Goal: Information Seeking & Learning: Learn about a topic

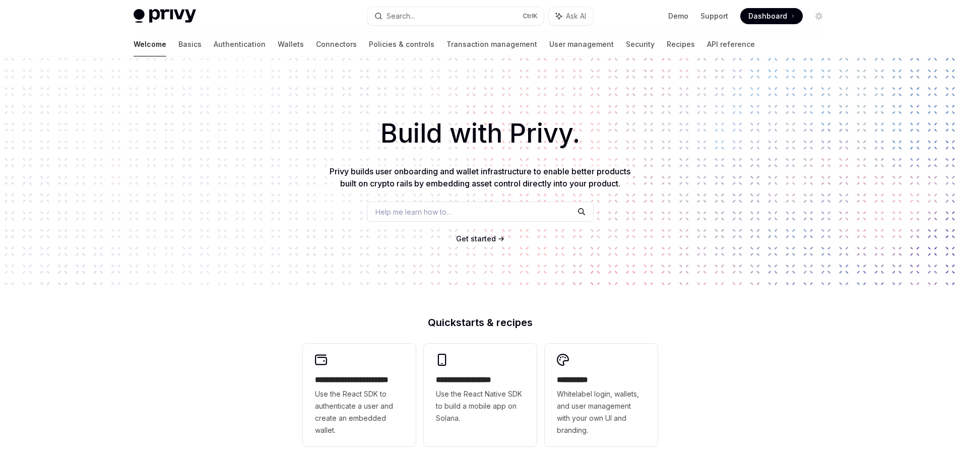
scroll to position [185, 0]
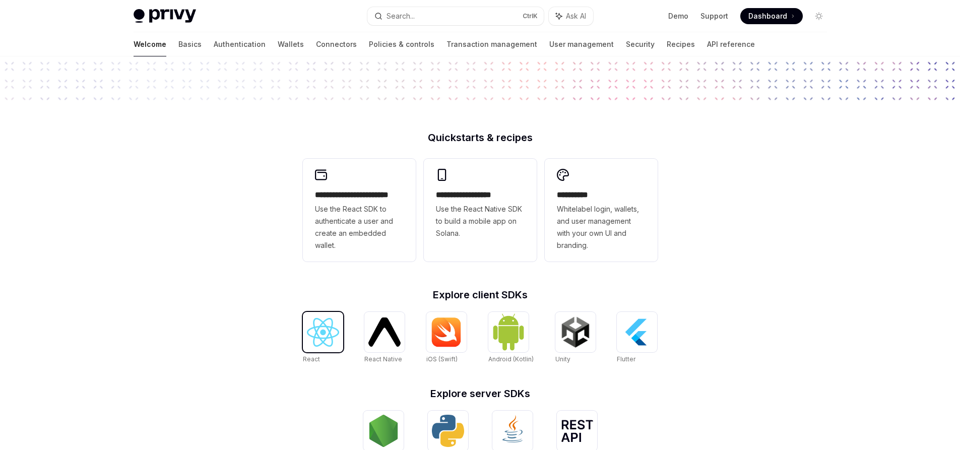
click at [339, 333] on img at bounding box center [323, 332] width 32 height 29
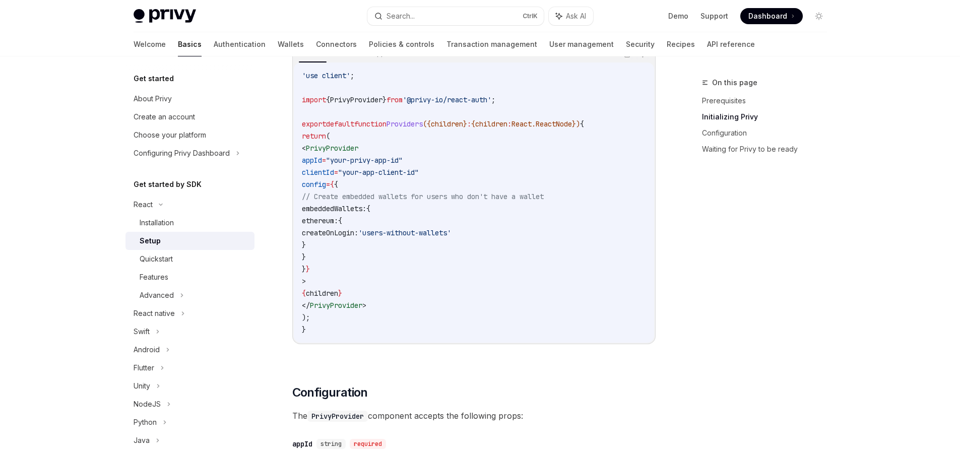
scroll to position [369, 0]
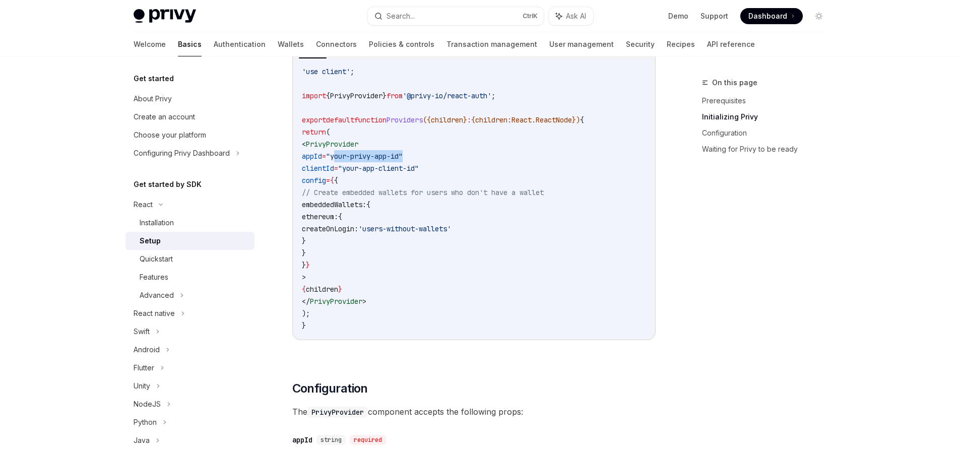
drag, startPoint x: 361, startPoint y: 156, endPoint x: 501, endPoint y: 161, distance: 140.2
click at [501, 161] on code "'use client' ; import { PrivyProvider } from '@privy-io/react-auth' ; export de…" at bounding box center [474, 199] width 344 height 266
drag, startPoint x: 389, startPoint y: 172, endPoint x: 672, endPoint y: 167, distance: 283.9
click at [445, 198] on code "'use client' ; import { PrivyProvider } from '@privy-io/react-auth' ; export de…" at bounding box center [474, 199] width 344 height 266
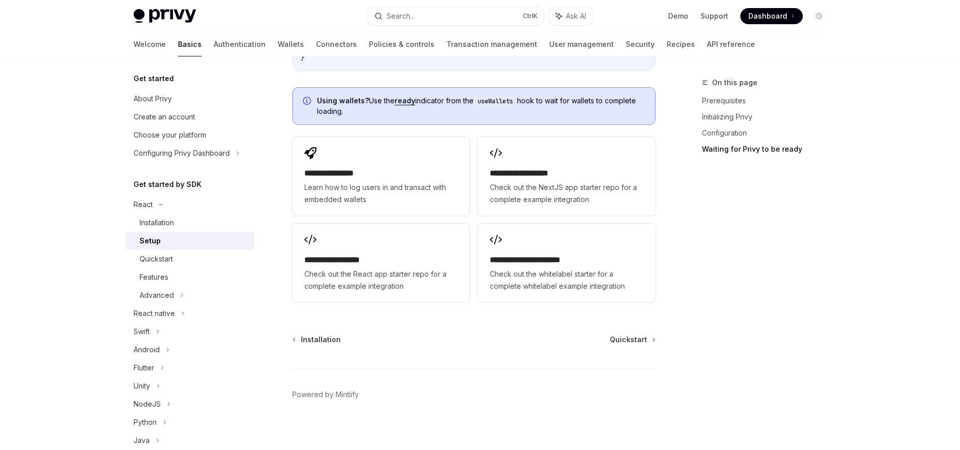
scroll to position [1285, 0]
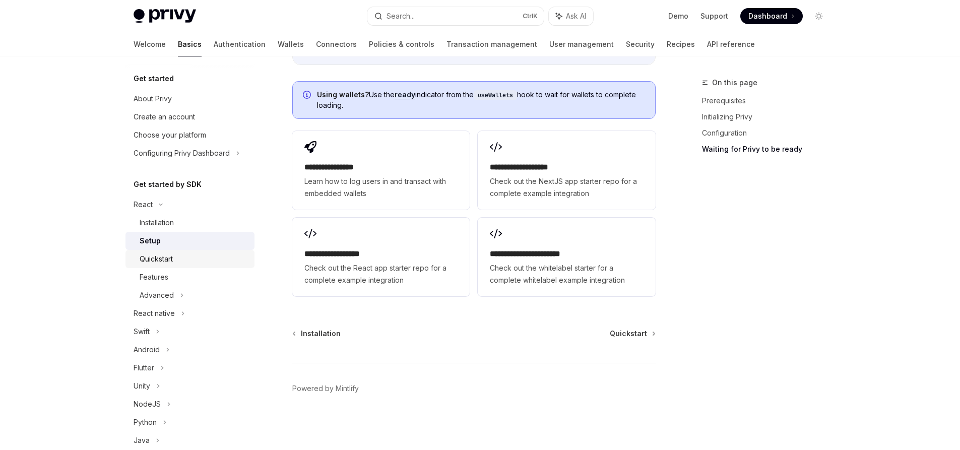
click at [198, 255] on div "Quickstart" at bounding box center [194, 259] width 109 height 12
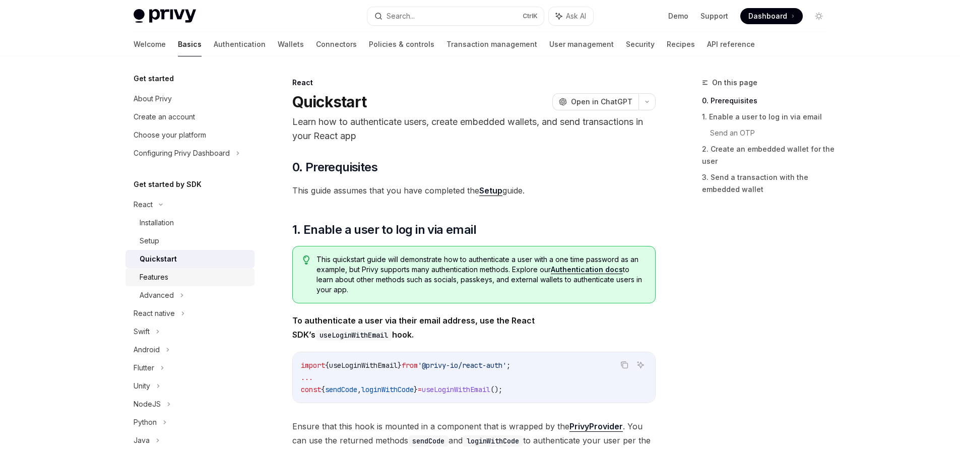
click at [202, 279] on div "Features" at bounding box center [194, 277] width 109 height 12
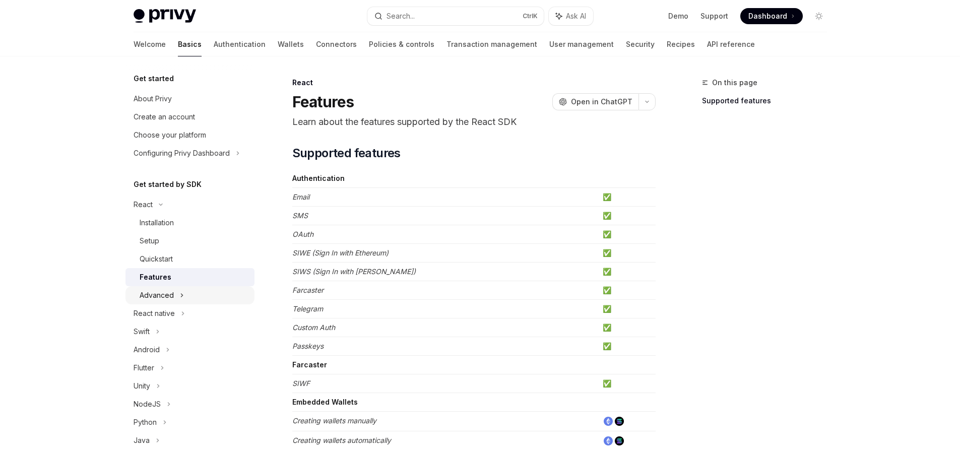
click at [204, 300] on div "Advanced" at bounding box center [190, 295] width 129 height 18
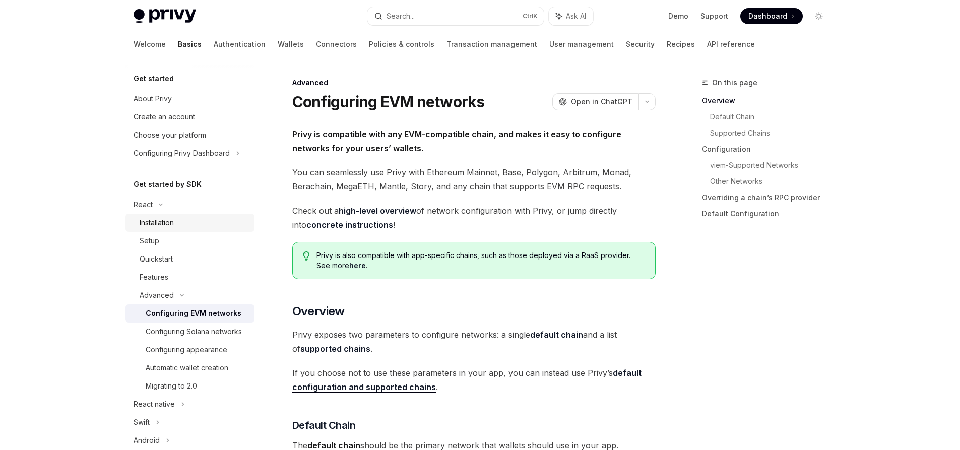
click at [206, 221] on div "Installation" at bounding box center [194, 223] width 109 height 12
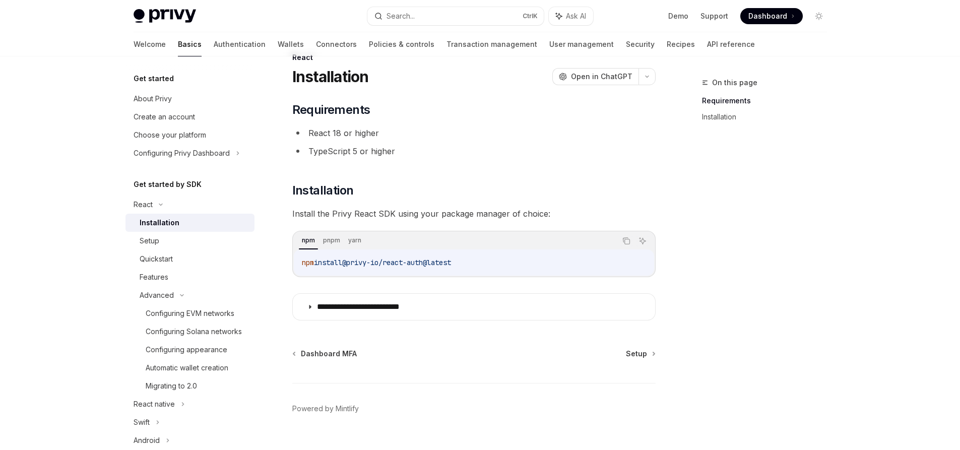
scroll to position [45, 0]
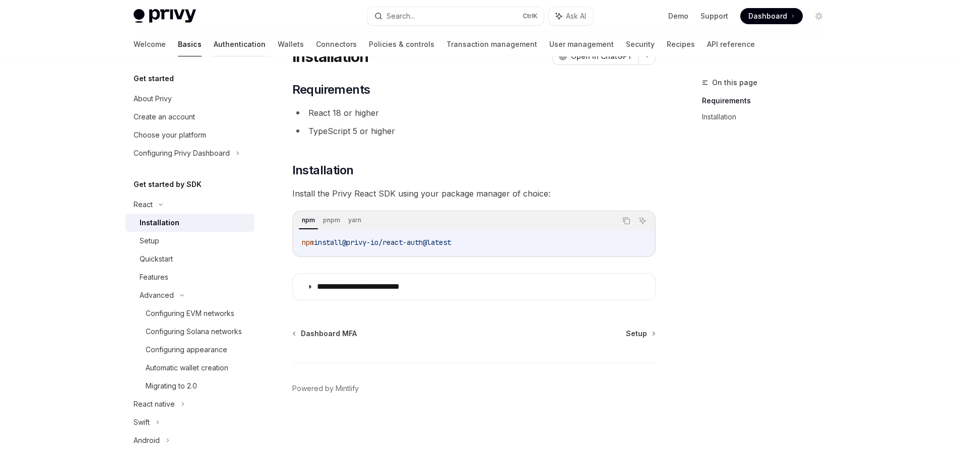
click at [214, 45] on link "Authentication" at bounding box center [240, 44] width 52 height 24
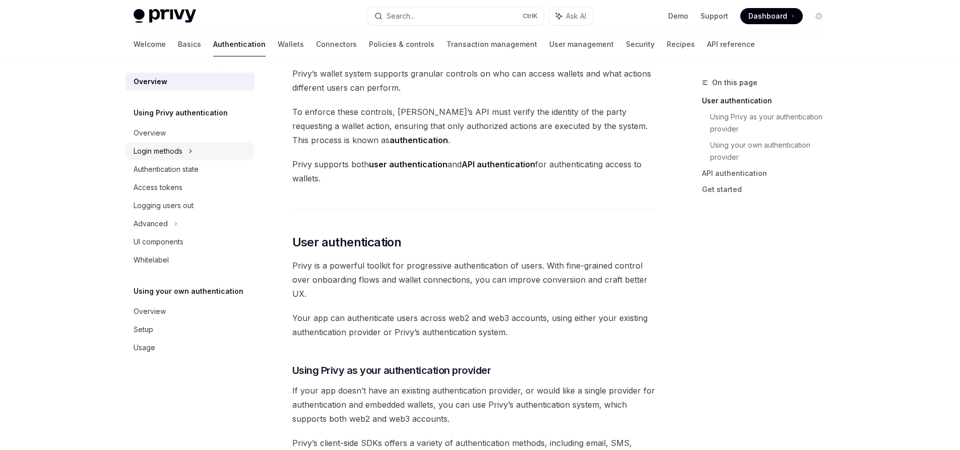
click at [208, 154] on div "Login methods" at bounding box center [190, 151] width 129 height 18
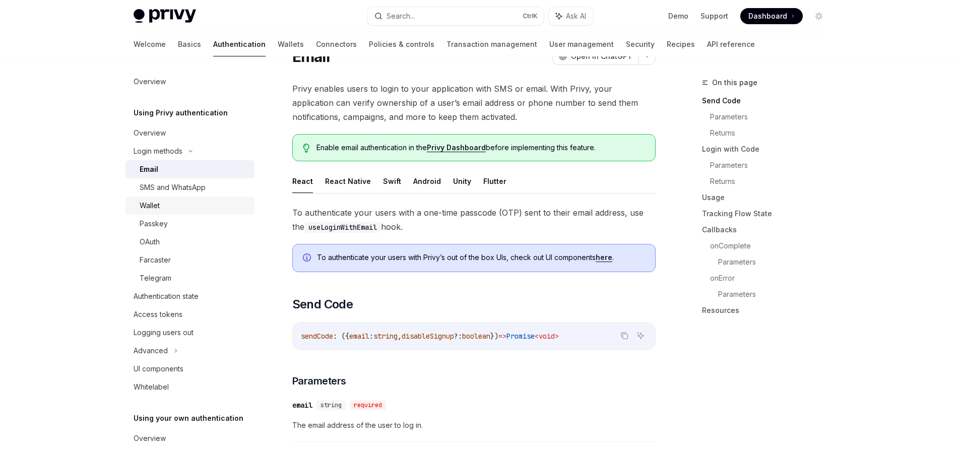
click at [209, 200] on div "Wallet" at bounding box center [194, 206] width 109 height 12
type textarea "*"
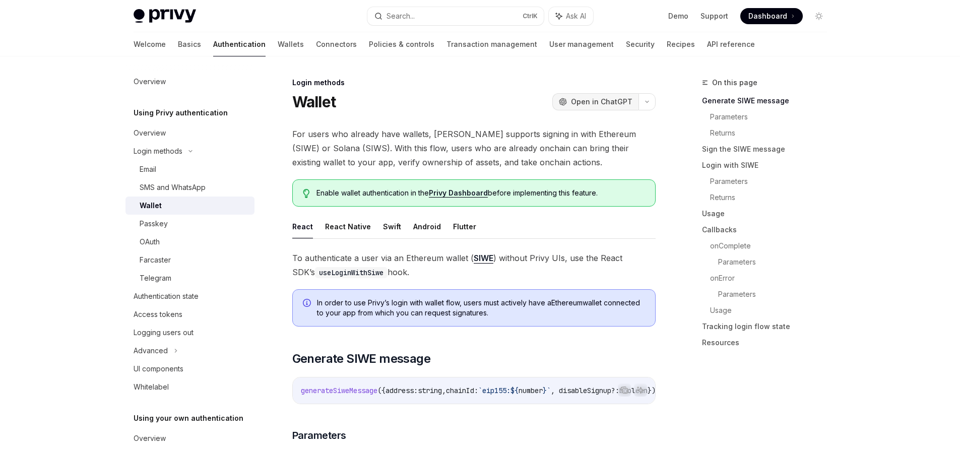
click at [585, 102] on span "Open in ChatGPT" at bounding box center [601, 102] width 61 height 10
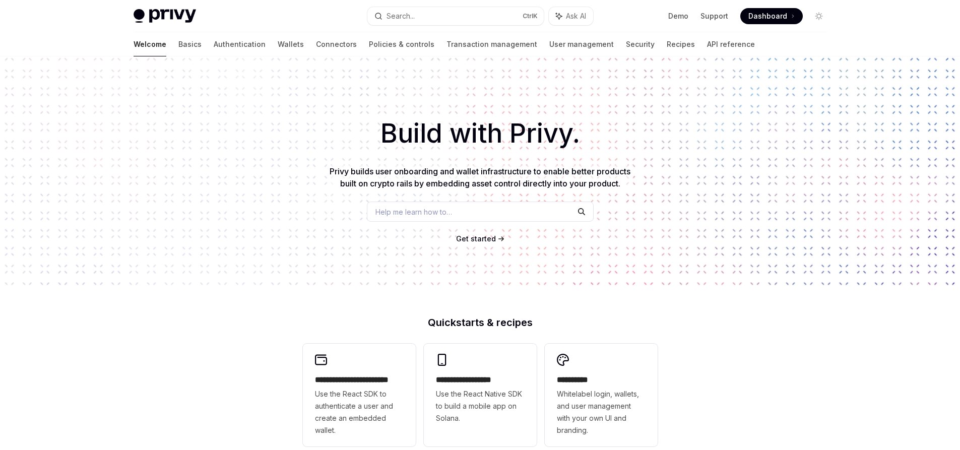
click at [757, 17] on span "Dashboard" at bounding box center [768, 16] width 39 height 10
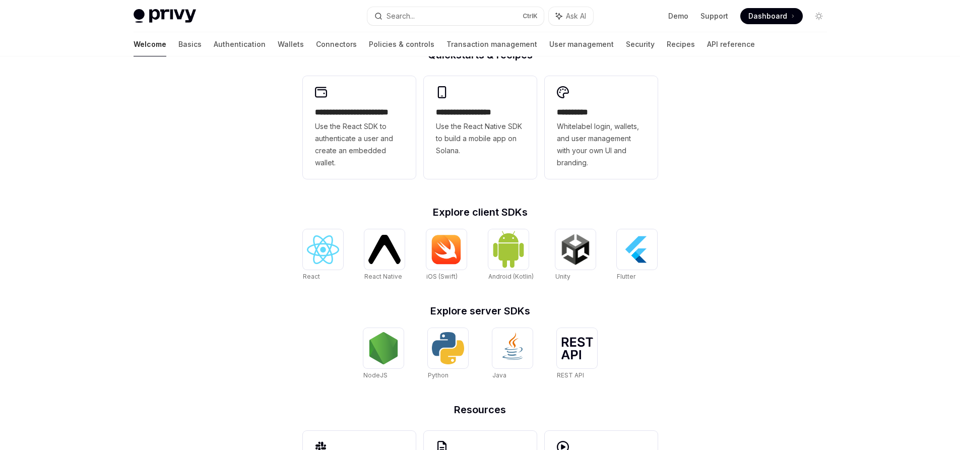
scroll to position [351, 0]
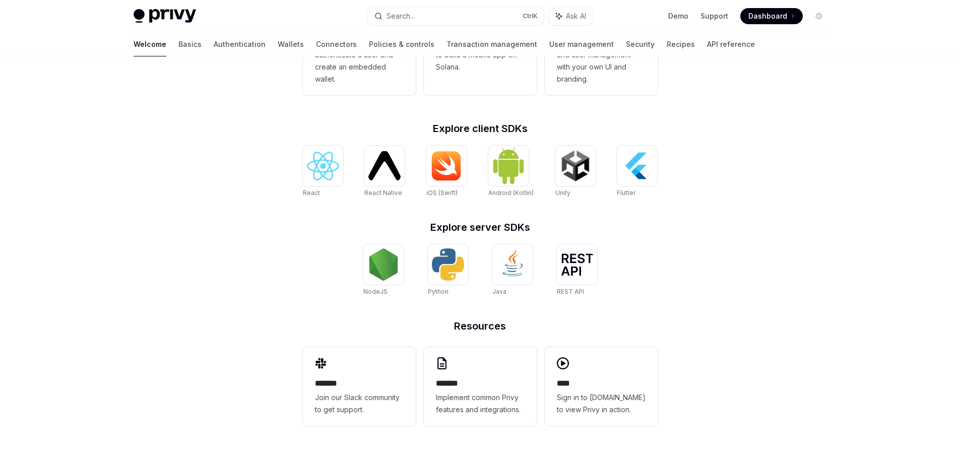
click at [777, 13] on span "Dashboard" at bounding box center [768, 16] width 39 height 10
